Goal: Task Accomplishment & Management: Manage account settings

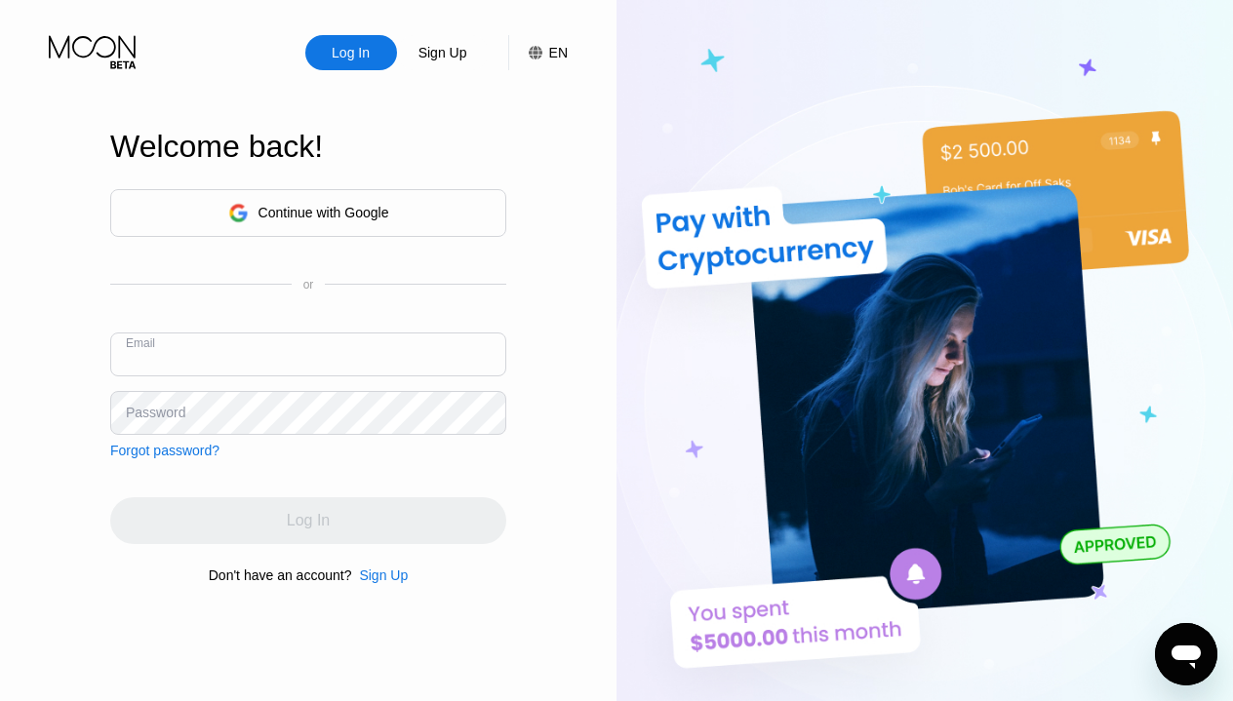
type input "875956"
click at [302, 360] on input "875956" at bounding box center [308, 355] width 396 height 44
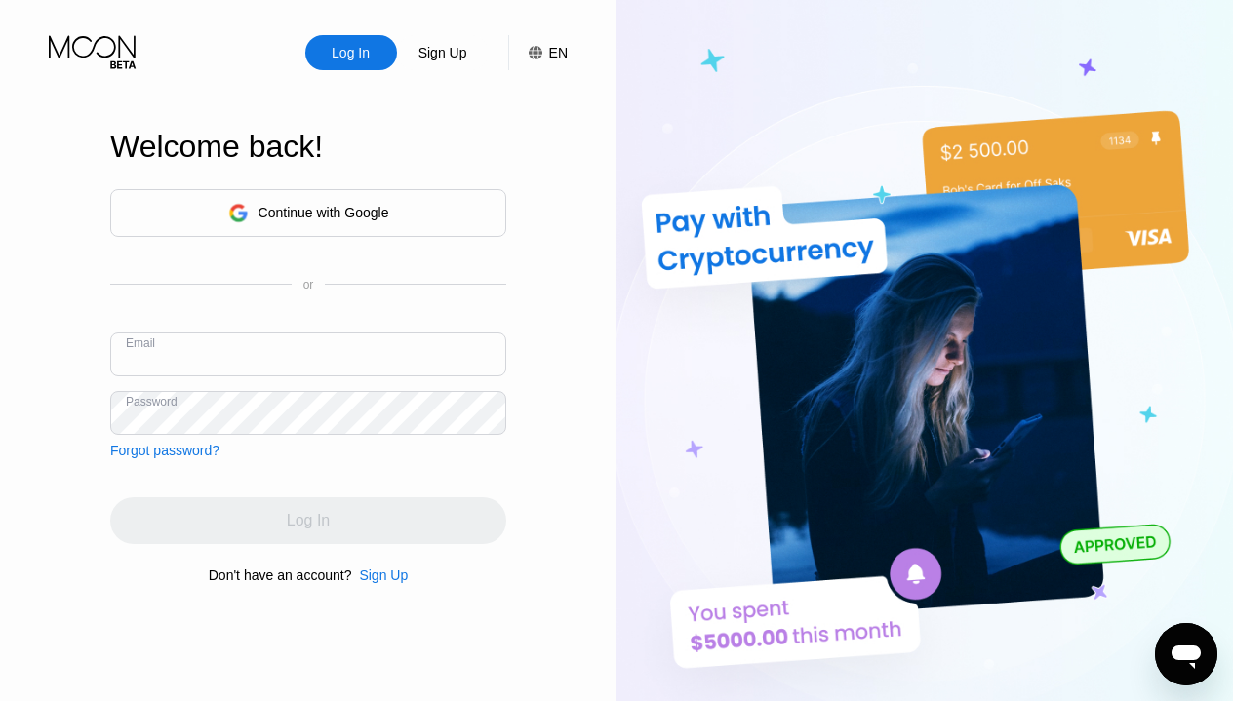
click at [336, 353] on input "text" at bounding box center [308, 355] width 396 height 44
paste input "[EMAIL_ADDRESS][DOMAIN_NAME]"
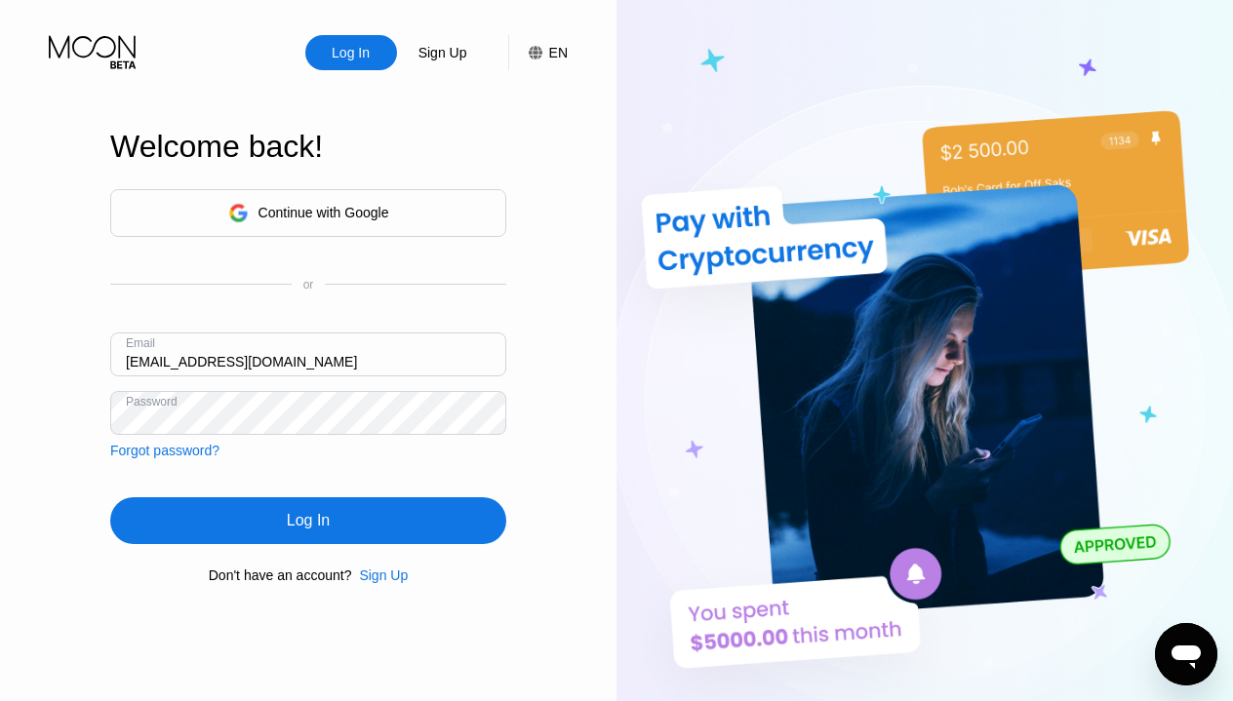
type input "[EMAIL_ADDRESS][DOMAIN_NAME]"
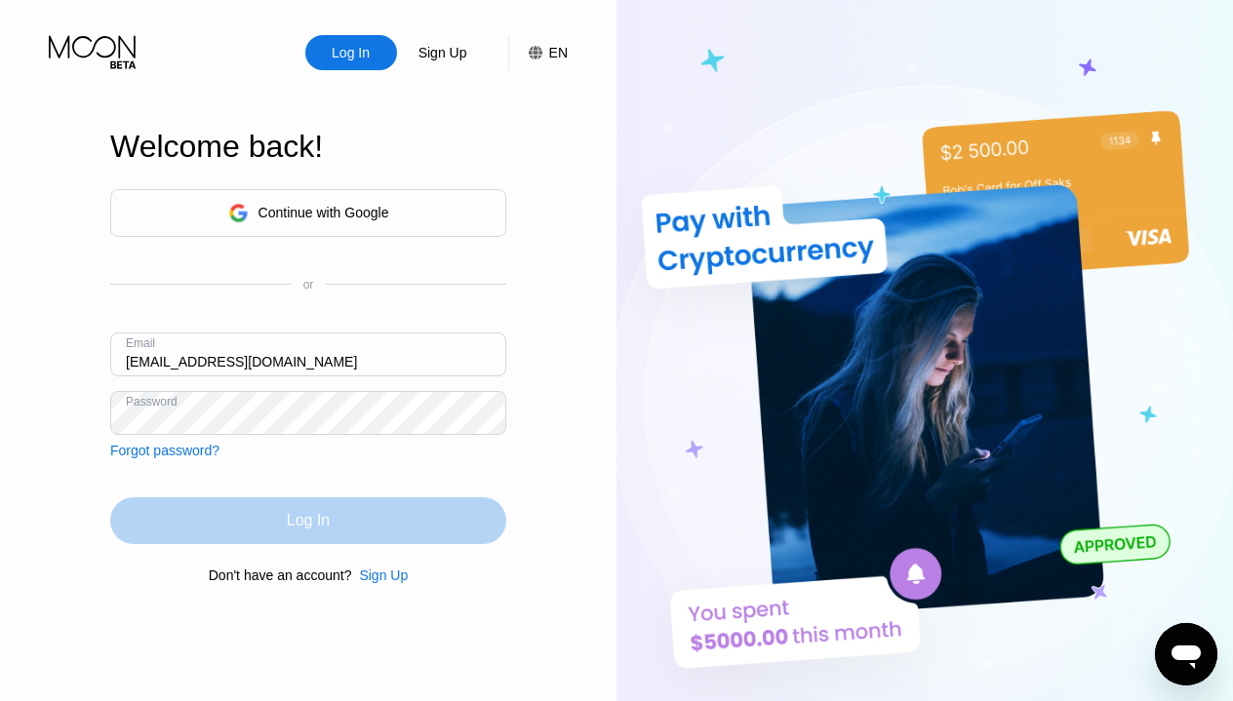
click at [200, 516] on div "Log In" at bounding box center [308, 520] width 396 height 47
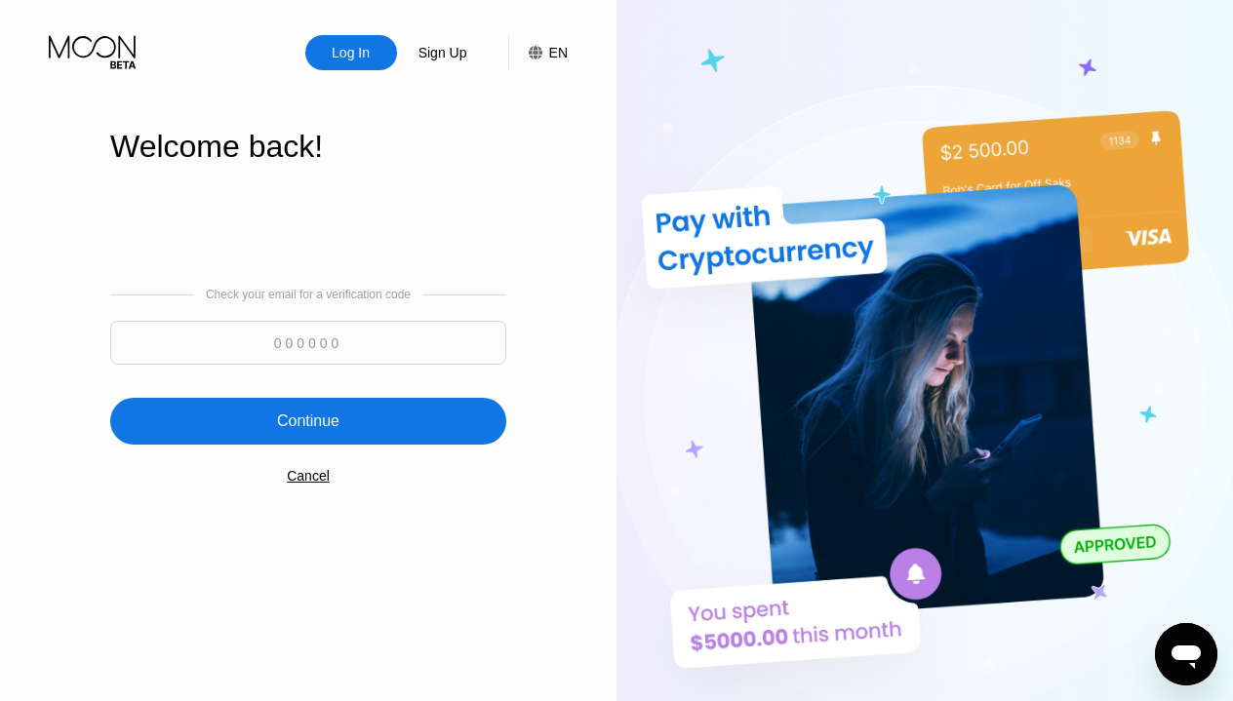
click at [285, 332] on input at bounding box center [308, 343] width 396 height 44
paste input "595262"
type input "595262"
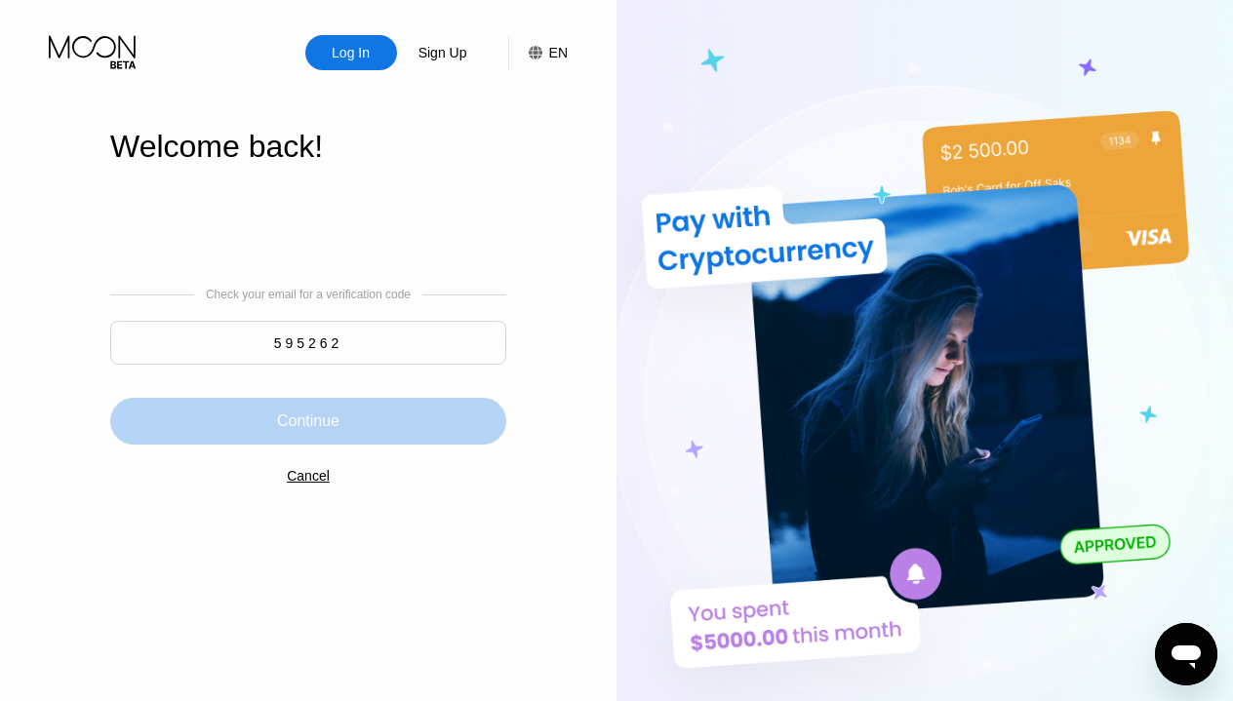
click at [370, 421] on div "Continue" at bounding box center [308, 421] width 396 height 47
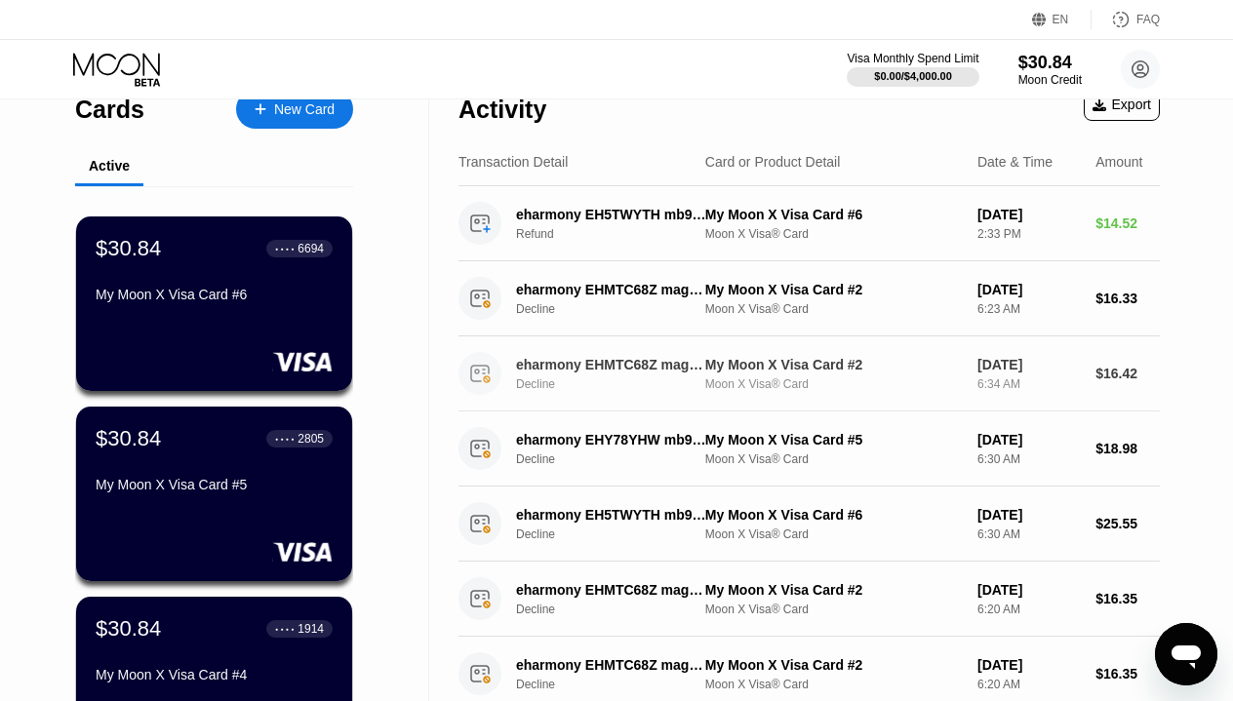
scroll to position [26, 0]
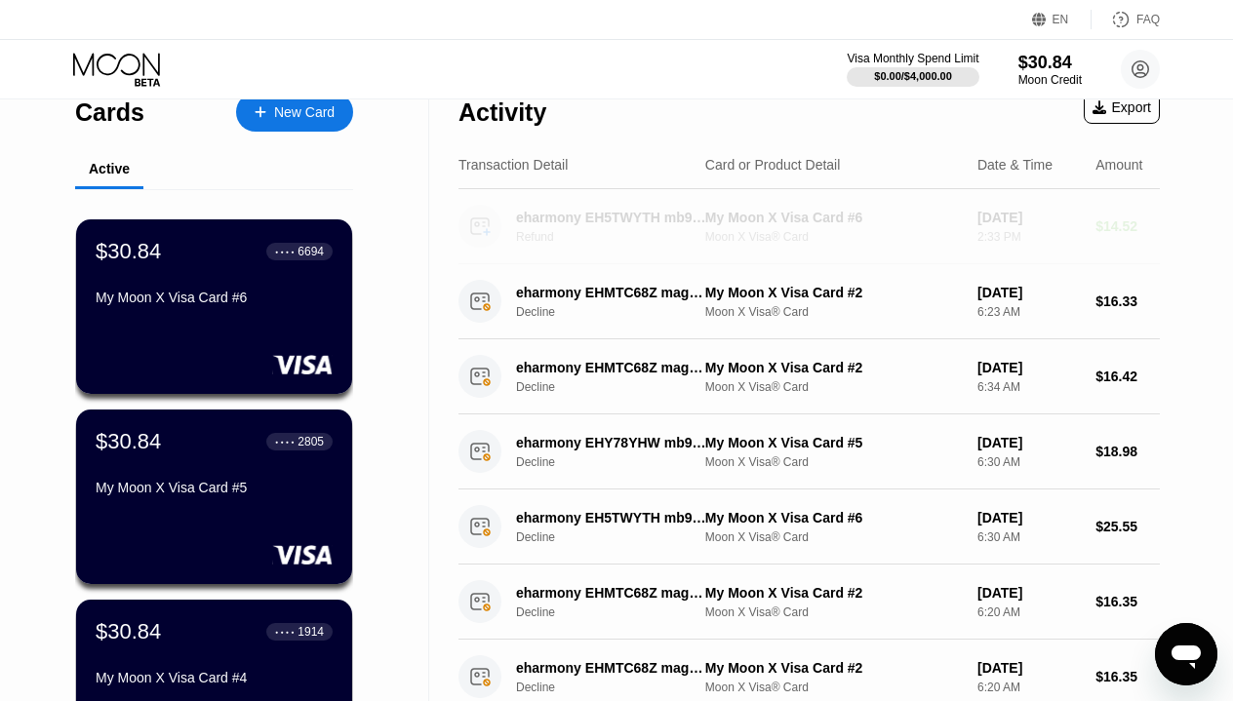
click at [488, 236] on circle at bounding box center [479, 226] width 43 height 43
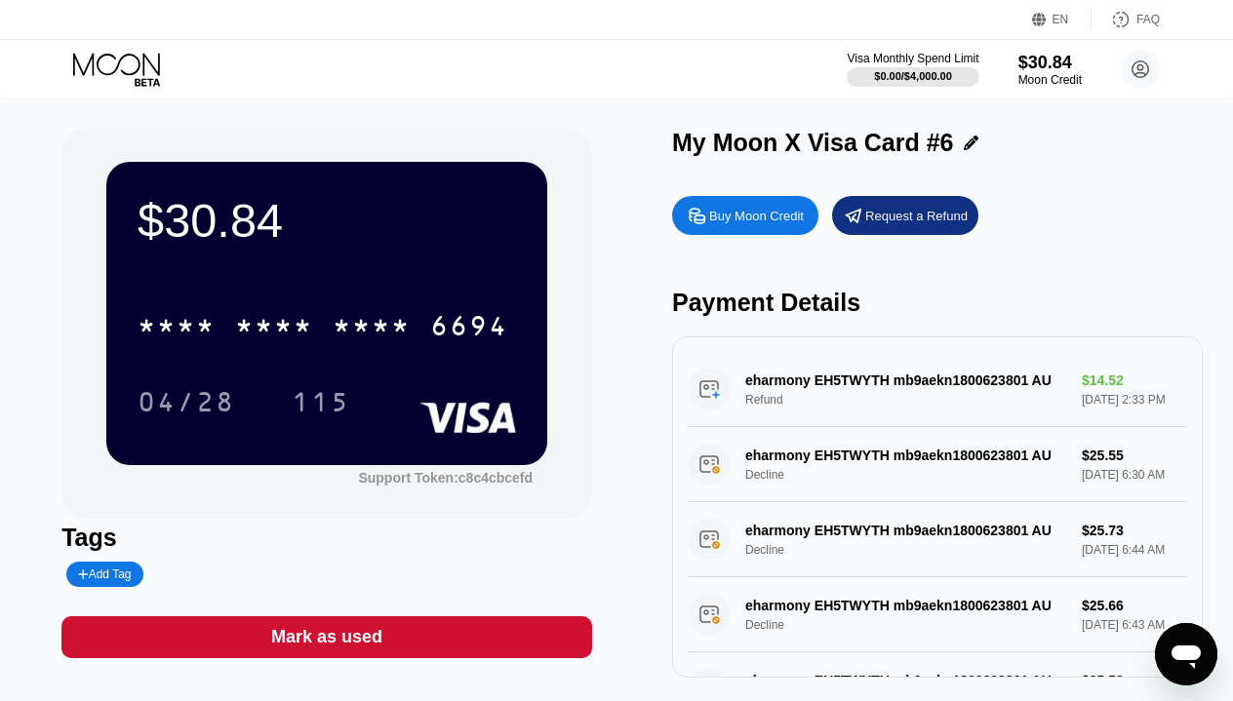
click at [128, 73] on icon at bounding box center [116, 64] width 87 height 22
